Goal: Navigation & Orientation: Find specific page/section

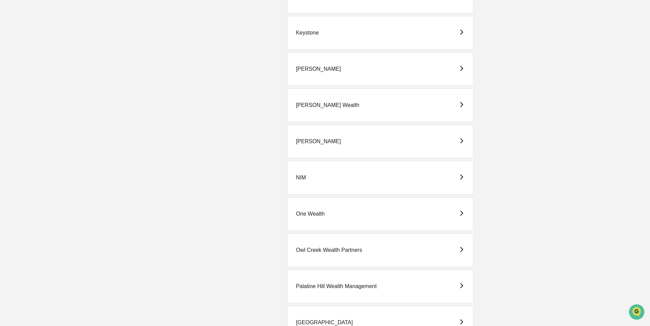
scroll to position [1060, 0]
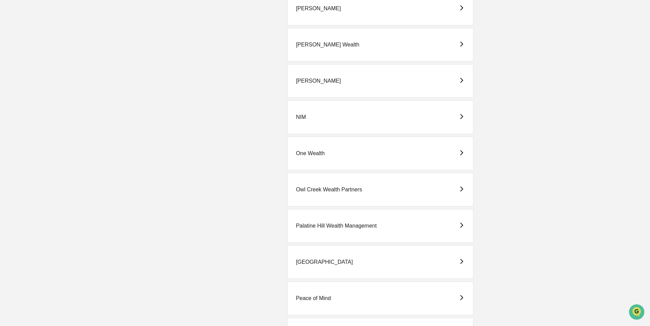
click at [318, 45] on div "[PERSON_NAME] Wealth" at bounding box center [328, 45] width 64 height 6
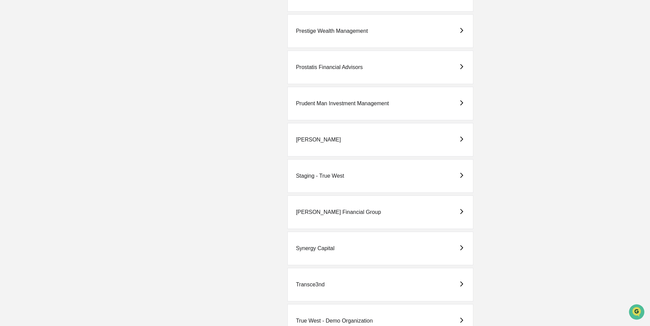
scroll to position [1573, 0]
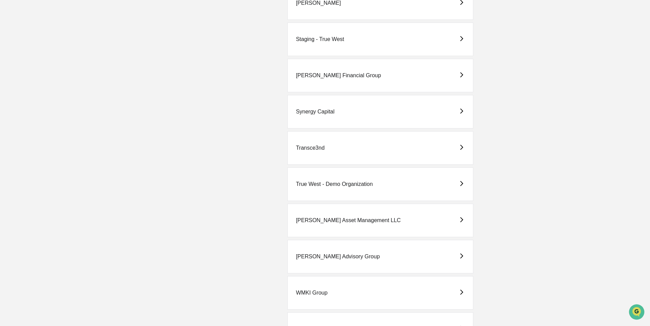
click at [325, 218] on div "[PERSON_NAME] Asset Management LLC" at bounding box center [348, 220] width 105 height 6
